Goal: Transaction & Acquisition: Obtain resource

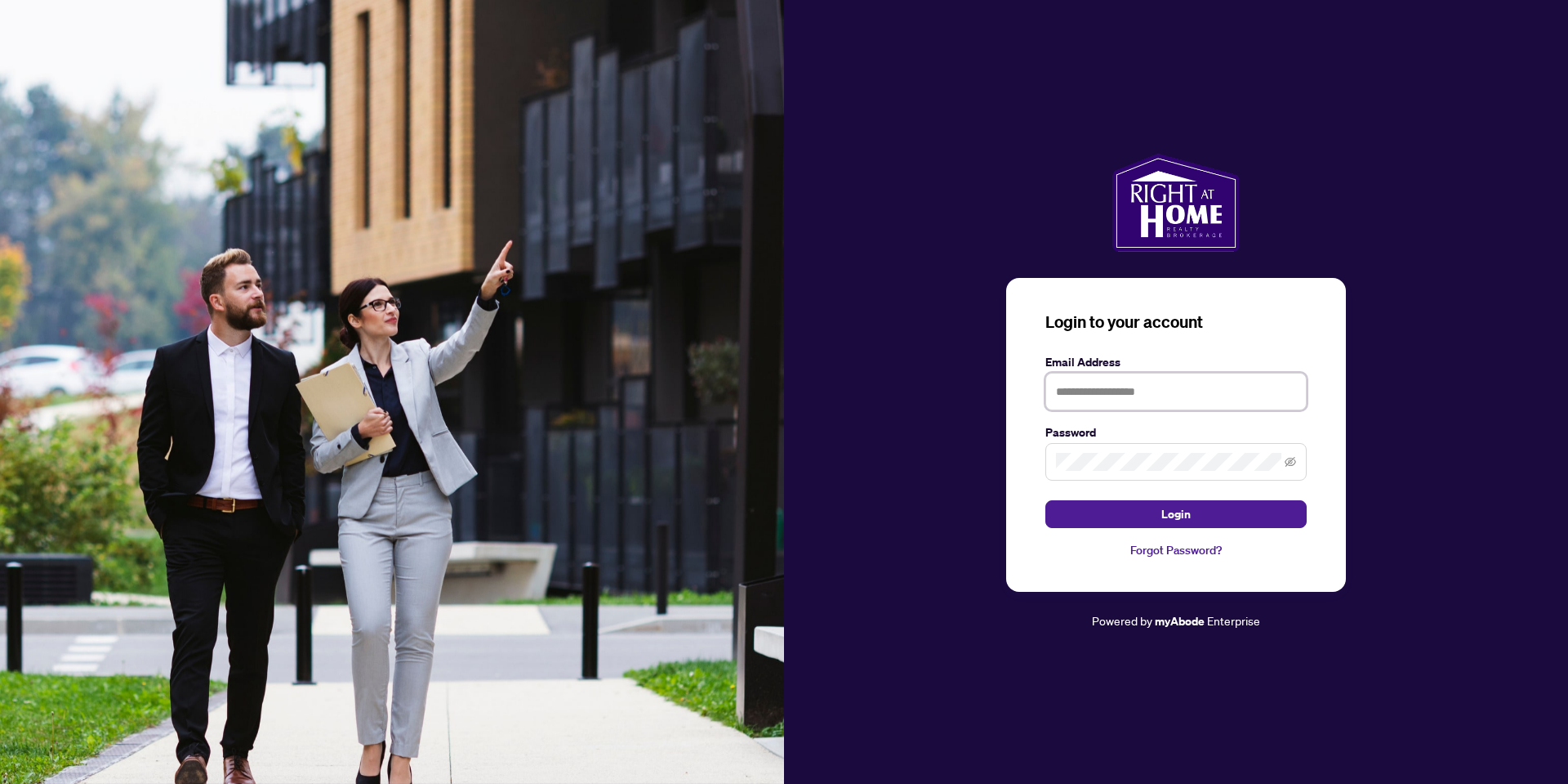
click at [1083, 406] on input "text" at bounding box center [1176, 391] width 262 height 37
type input "**********"
click at [1045, 500] on button "Login" at bounding box center [1176, 514] width 262 height 28
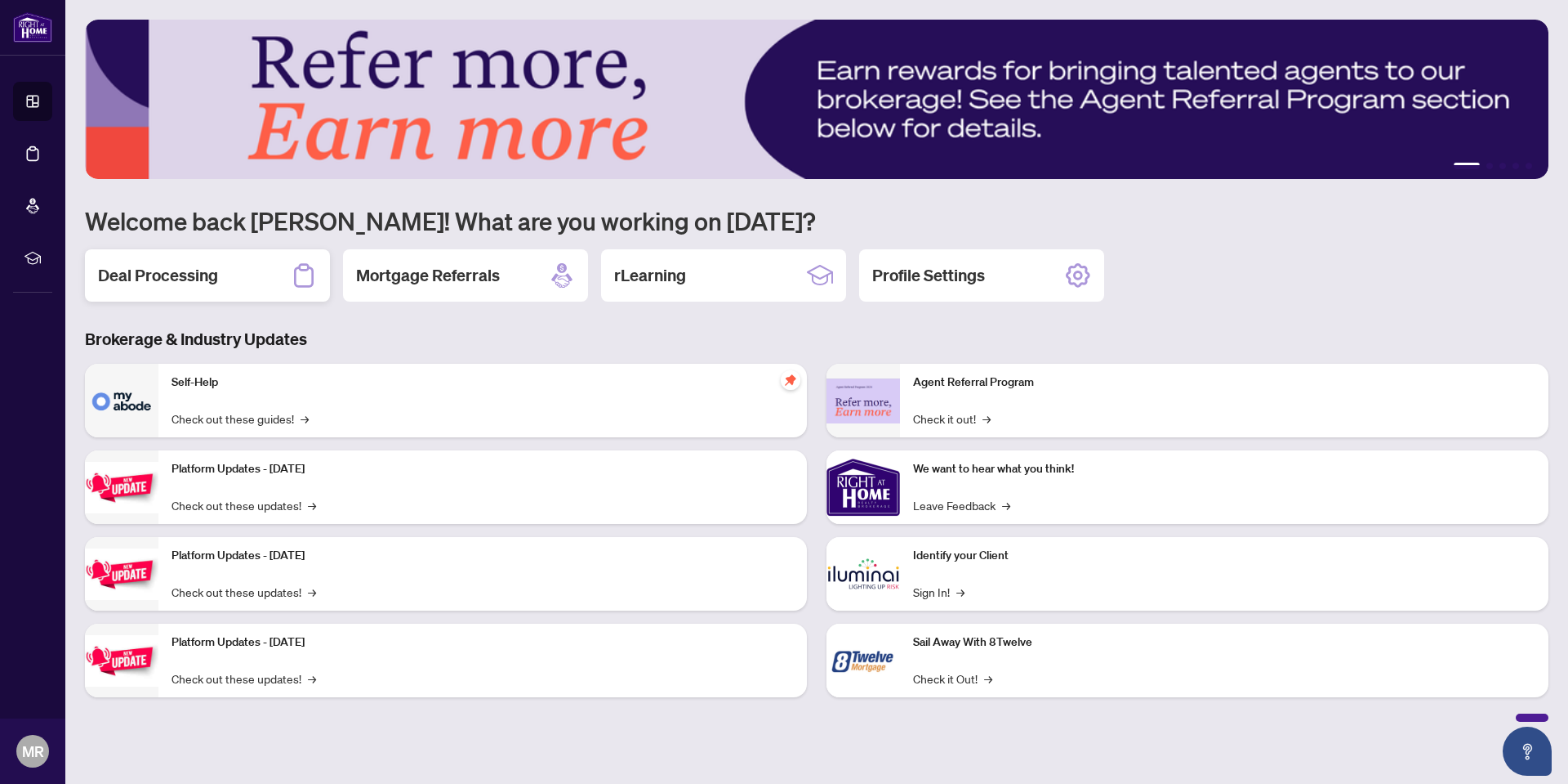
click at [258, 281] on div "Deal Processing" at bounding box center [207, 275] width 245 height 52
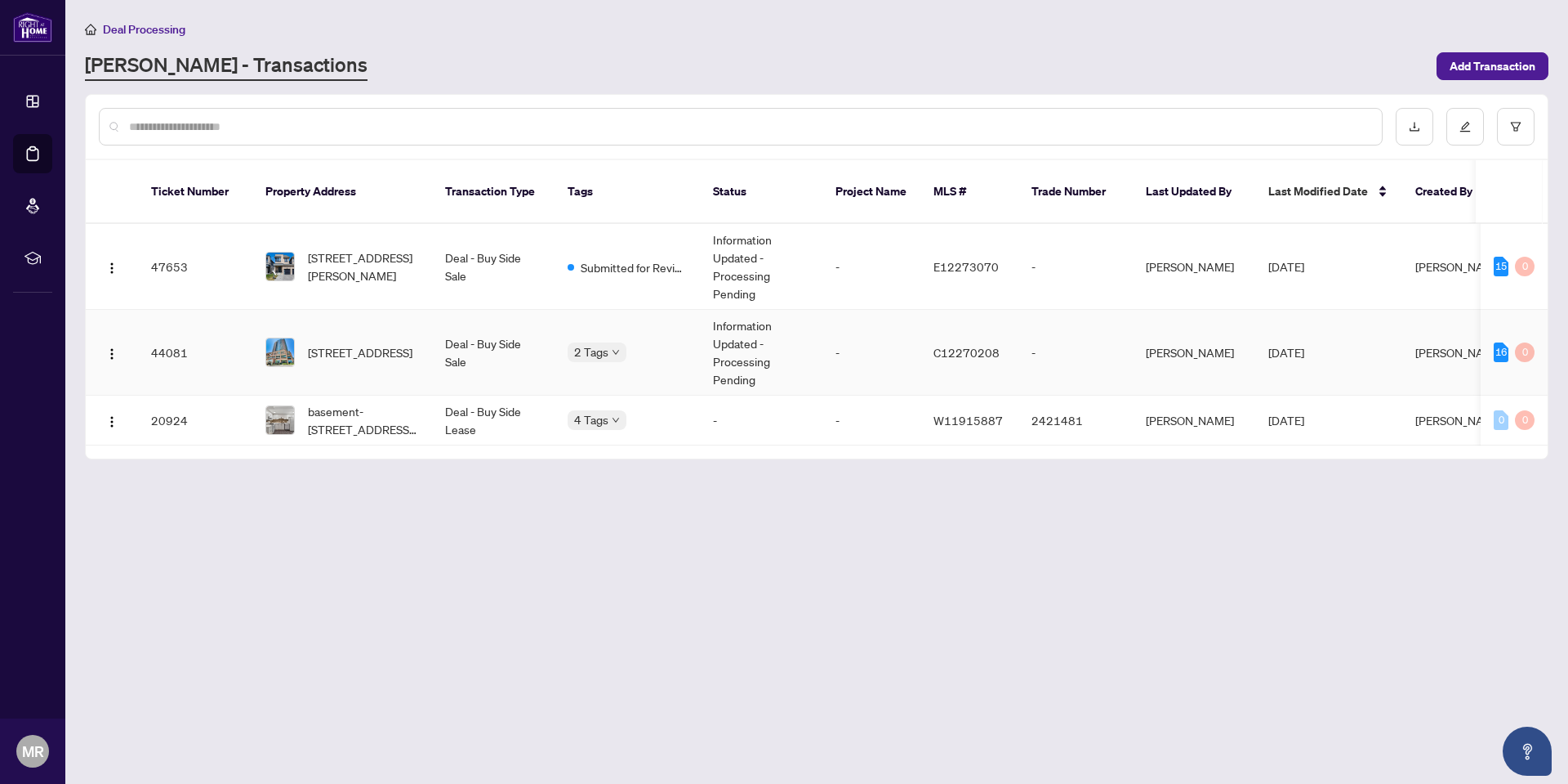
click at [882, 336] on td "-" at bounding box center [871, 353] width 98 height 86
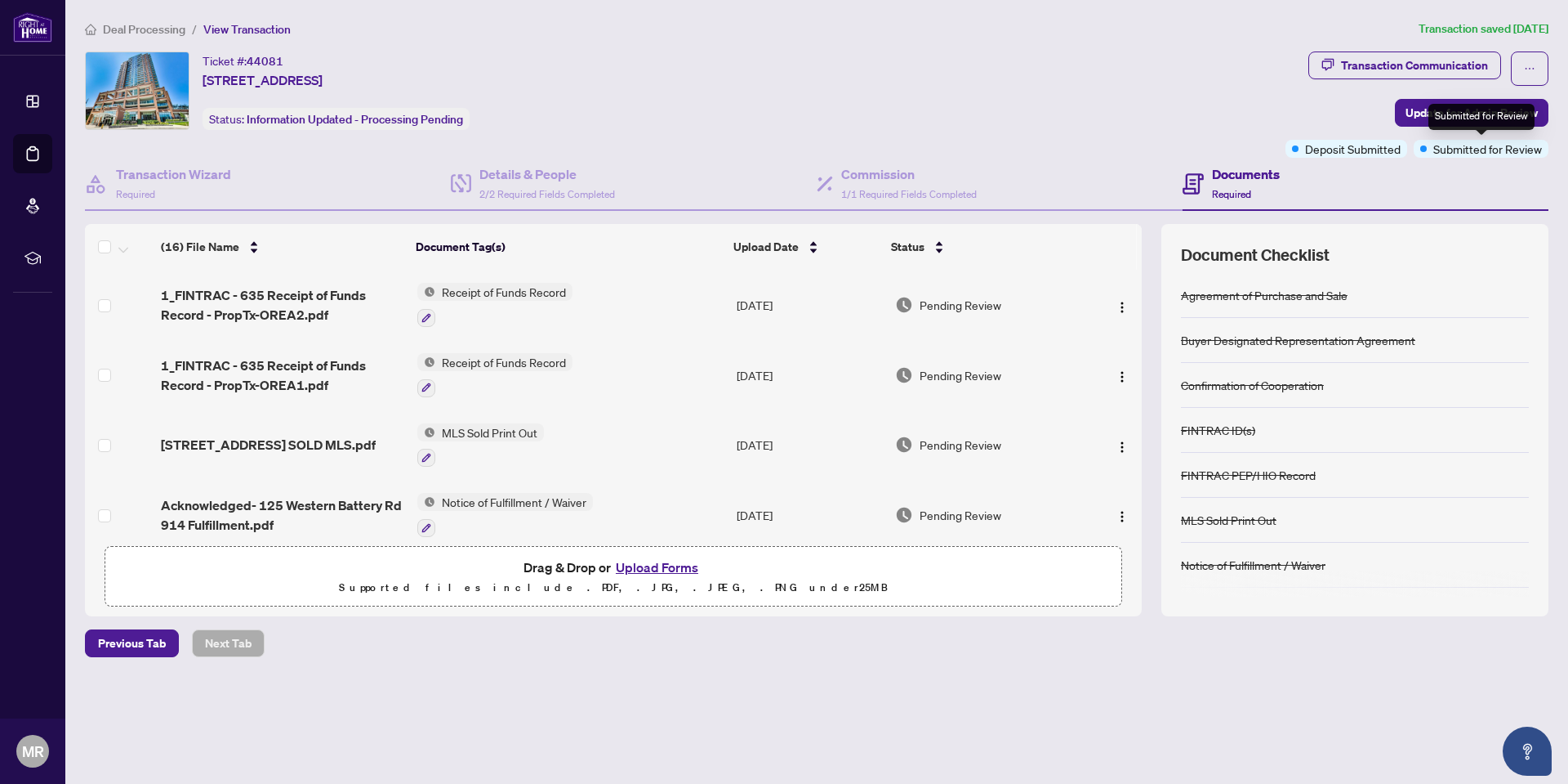
click at [1482, 127] on div "Submitted for Review" at bounding box center [1481, 117] width 107 height 26
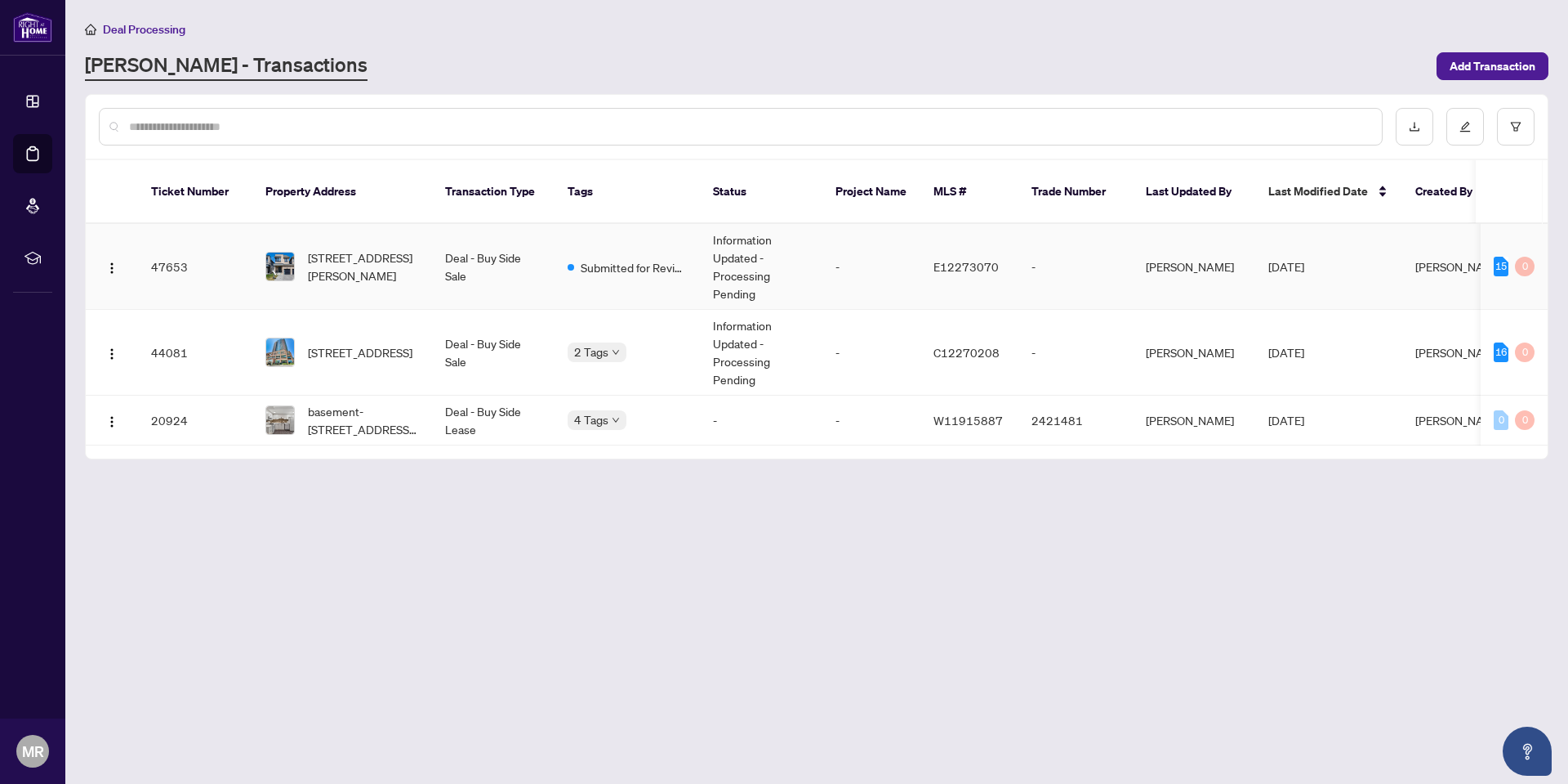
click at [824, 245] on td "-" at bounding box center [871, 267] width 98 height 86
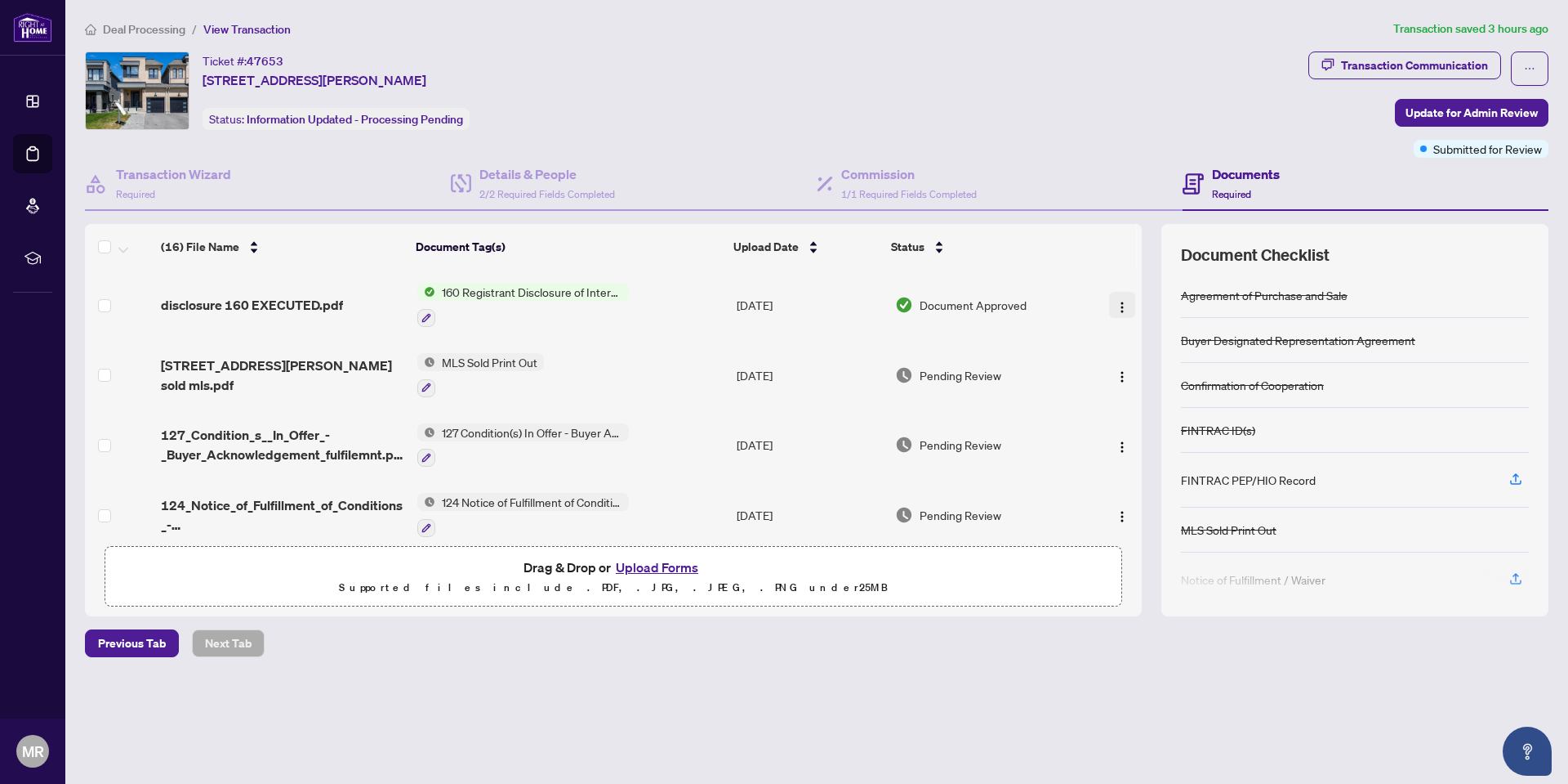
click at [1121, 307] on img "button" at bounding box center [1122, 307] width 13 height 13
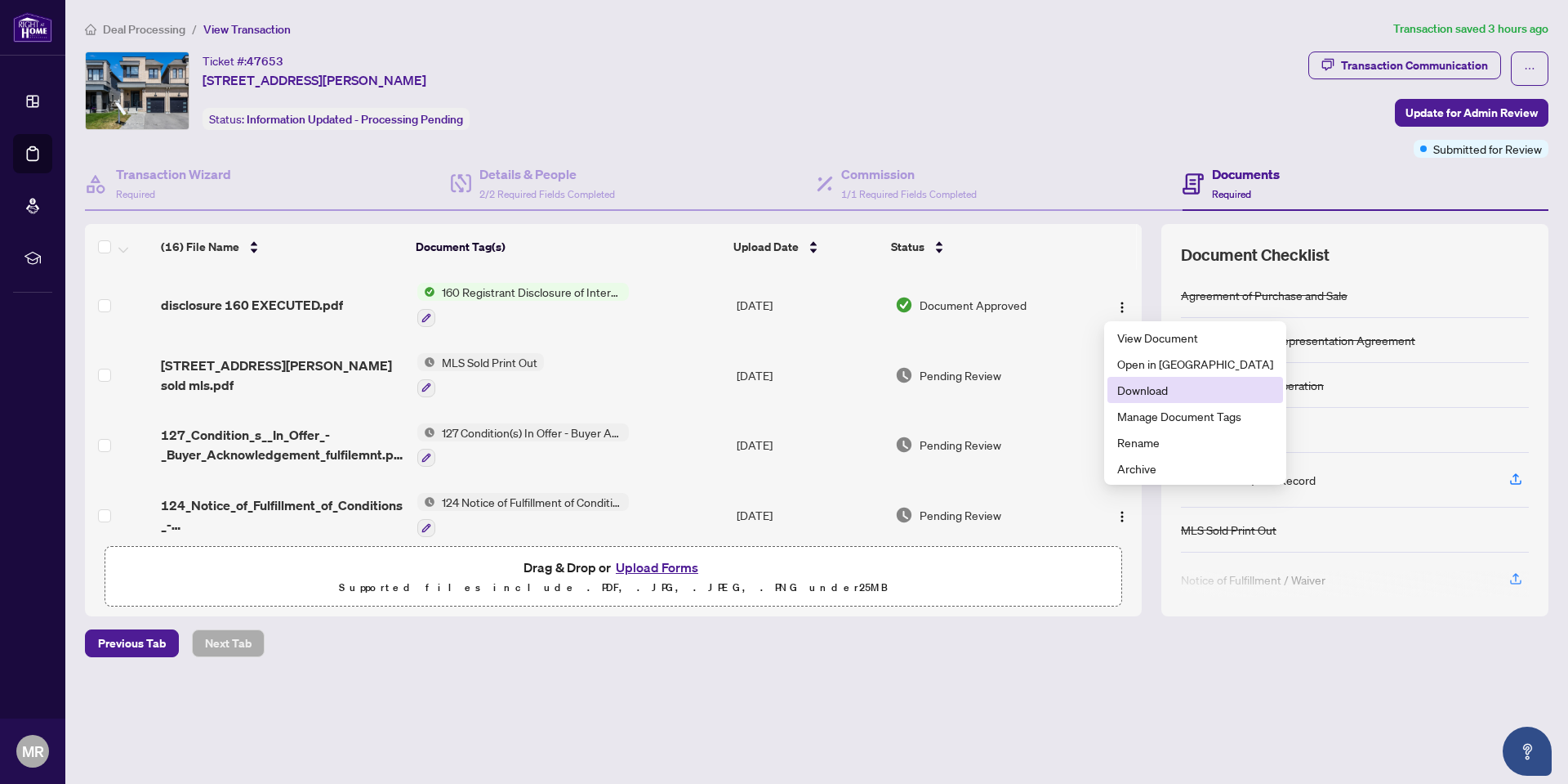
click at [1147, 396] on span "Download" at bounding box center [1195, 390] width 156 height 18
